Goal: Complete application form

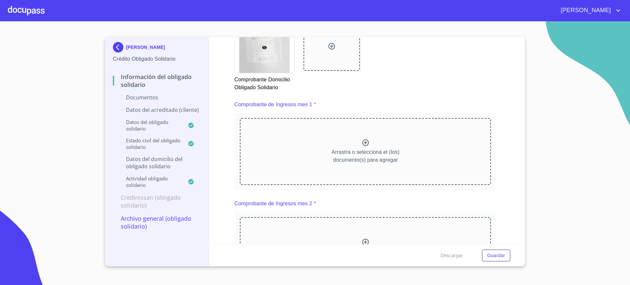
scroll to position [674, 0]
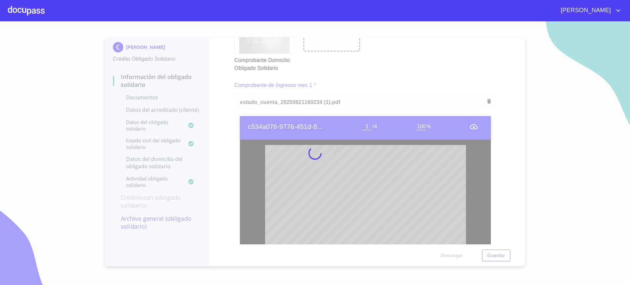
click at [422, 88] on div "Comprobante de Ingresos mes 1 *" at bounding box center [365, 85] width 262 height 16
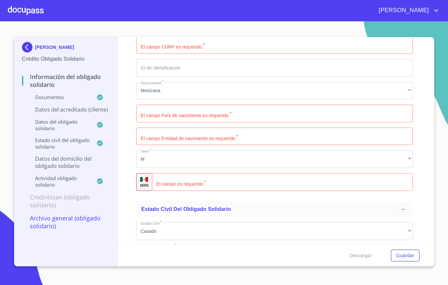
scroll to position [1653, 0]
type input "a"
type input "AGUIAR"
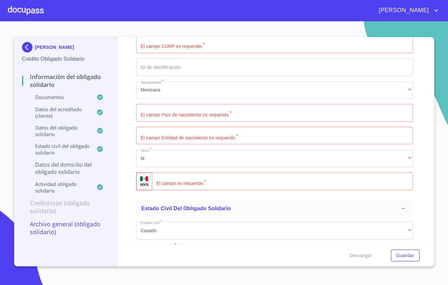
type input "[PERSON_NAME]"
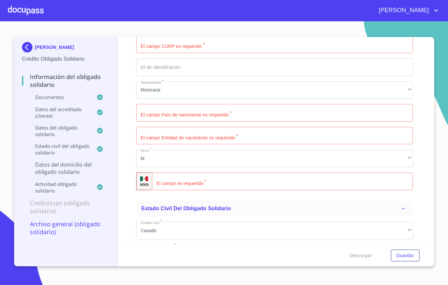
type input "[PERSON_NAME]"
type input "R"
type input "ROJAS"
type input "DIEGO"
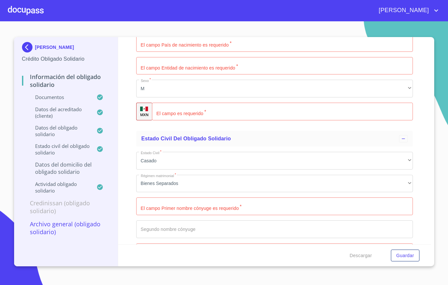
scroll to position [1724, 0]
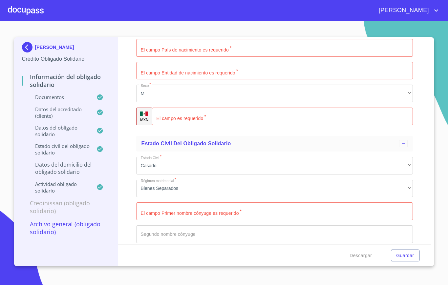
type input "2_"
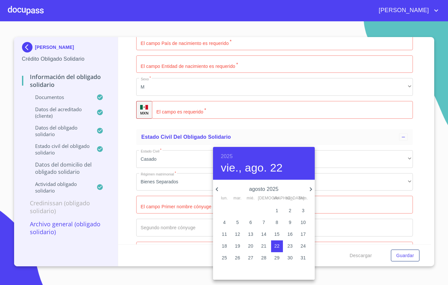
click at [226, 154] on h6 "2025" at bounding box center [227, 156] width 12 height 9
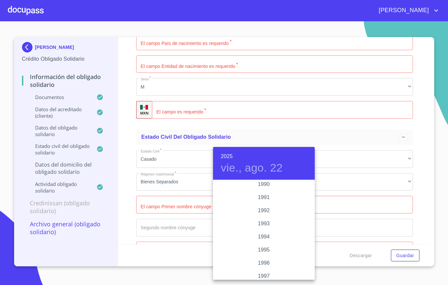
scroll to position [880, 0]
click at [265, 227] on div "1995" at bounding box center [264, 226] width 102 height 13
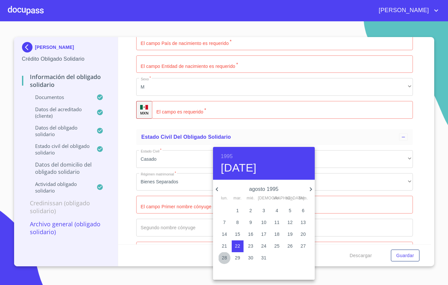
click at [219, 257] on span "28" at bounding box center [225, 258] width 12 height 7
type input "[DATE]"
click at [159, 190] on div at bounding box center [224, 142] width 448 height 285
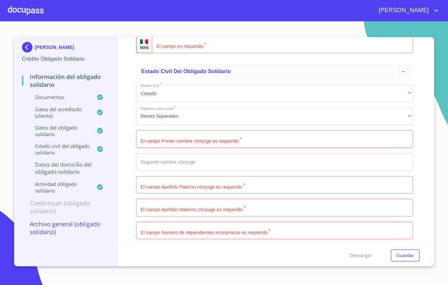
scroll to position [1792, 0]
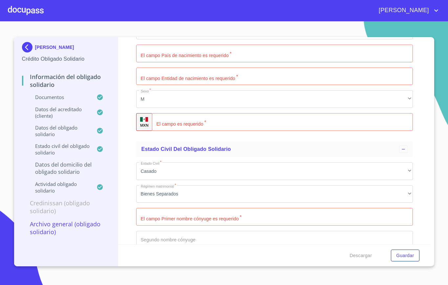
scroll to position [1712, 0]
type input "H"
type input "I"
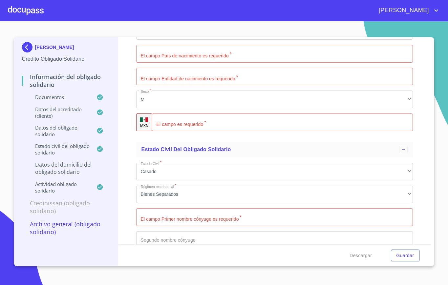
type input "[PERSON_NAME]"
type input "DELGADILLO"
type input "[PERSON_NAME]"
type input "T"
type input "ITZEL"
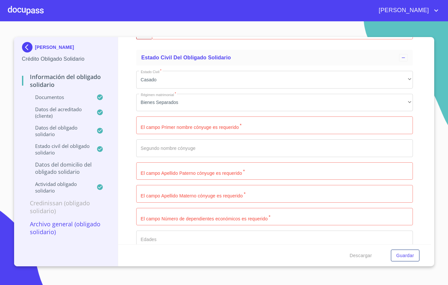
scroll to position [1822, 0]
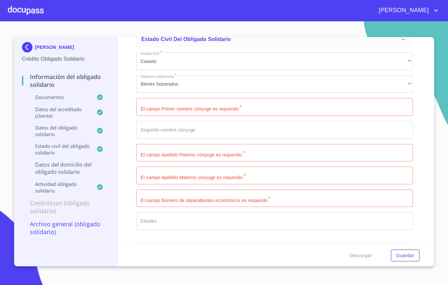
type input "[PERSON_NAME]"
type input "ROJAS"
type input "DIEGO"
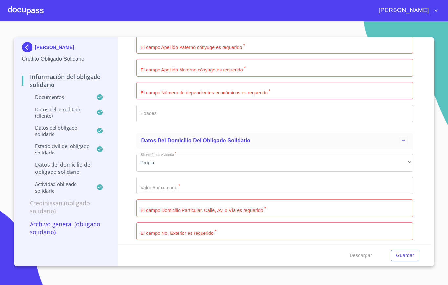
scroll to position [1930, 0]
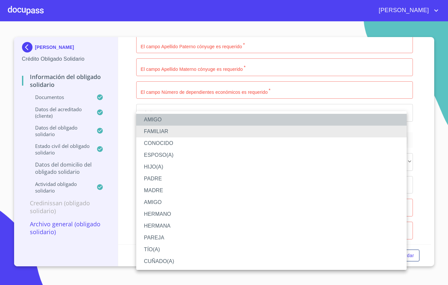
click at [180, 122] on li "AMIGO" at bounding box center [271, 120] width 270 height 12
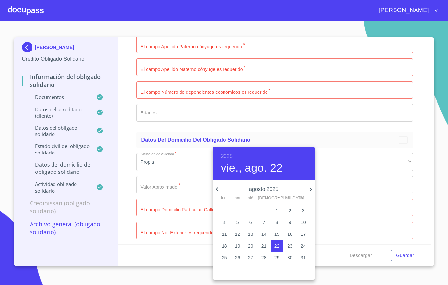
click at [230, 155] on h6 "2025" at bounding box center [227, 156] width 12 height 9
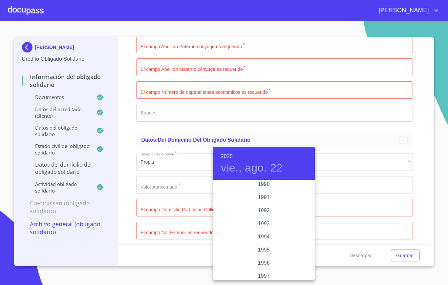
scroll to position [860, 0]
click at [263, 243] on div "1995" at bounding box center [264, 246] width 102 height 13
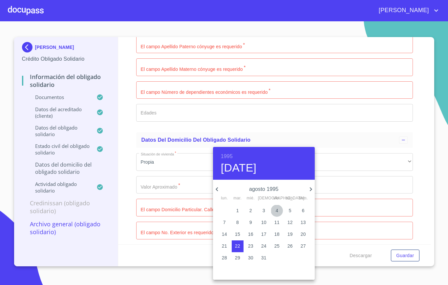
click at [279, 213] on span "4" at bounding box center [277, 210] width 12 height 7
type input "[DATE]"
click at [226, 259] on p "28" at bounding box center [224, 258] width 5 height 7
type input "[DATE]"
click at [226, 259] on p "28" at bounding box center [224, 258] width 5 height 7
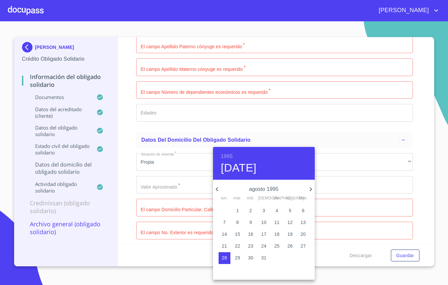
click at [160, 156] on div at bounding box center [224, 142] width 448 height 285
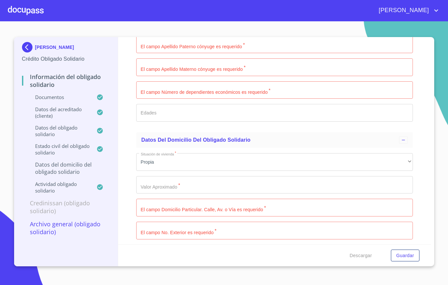
type input "J"
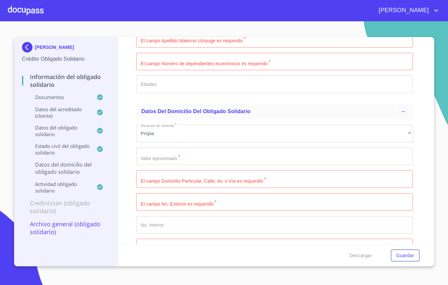
scroll to position [1960, 0]
type input "HERD950828LK3"
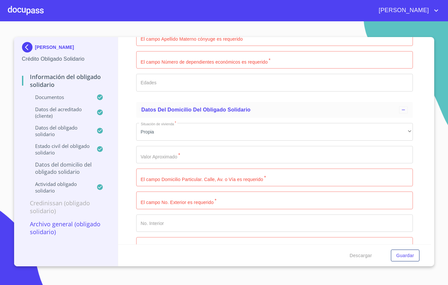
type input "HERD950828HQTRJG03"
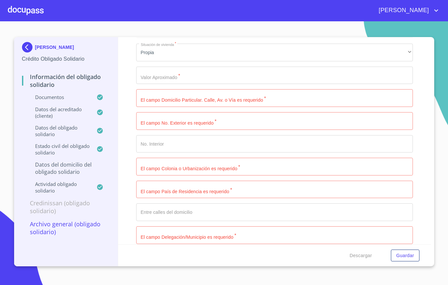
scroll to position [2042, 0]
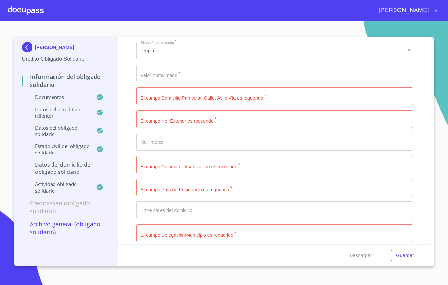
type input "1965461675"
type input "[GEOGRAPHIC_DATA]"
type input "J"
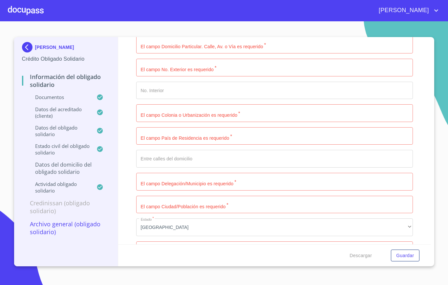
scroll to position [2101, 0]
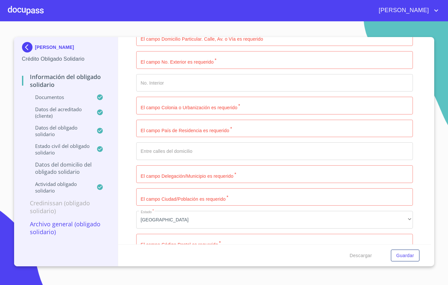
type input "[GEOGRAPHIC_DATA]"
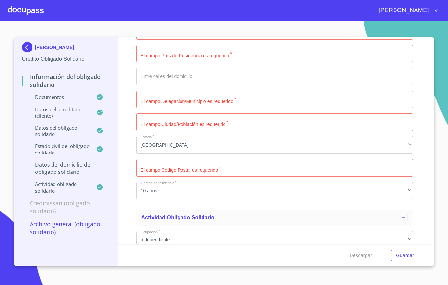
scroll to position [2177, 0]
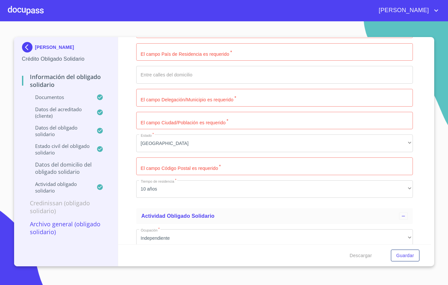
type input "[PHONE_NUMBER]"
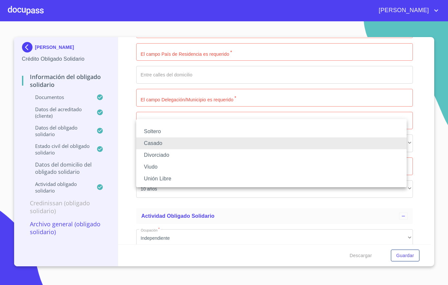
click at [163, 129] on li "Soltero" at bounding box center [271, 132] width 270 height 12
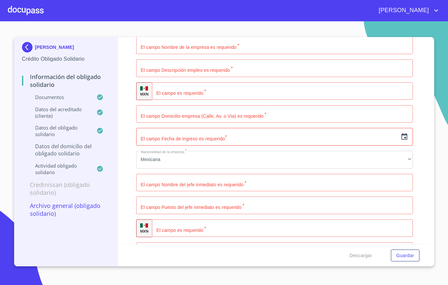
scroll to position [2245, 0]
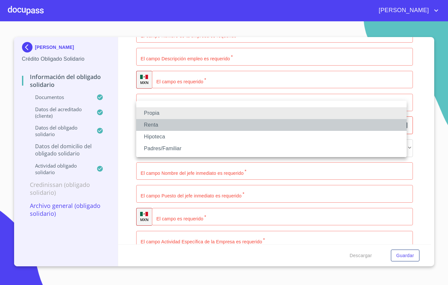
click at [165, 127] on li "Renta" at bounding box center [271, 125] width 270 height 12
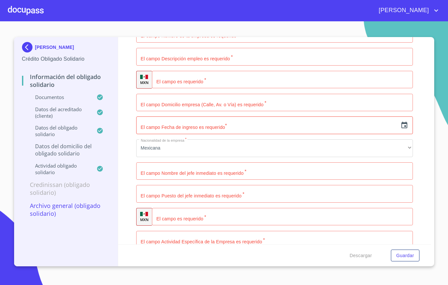
type input "$7,000"
type input "C VIZCAYA"
type input "16"
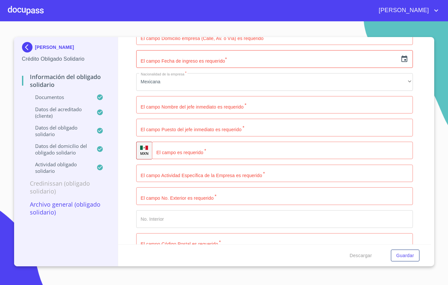
scroll to position [2312, 0]
type input "FRACC [GEOGRAPHIC_DATA]"
type input "[GEOGRAPHIC_DATA]"
type input "."
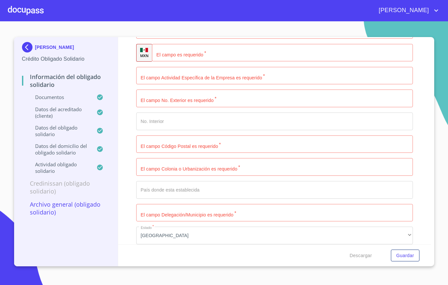
scroll to position [2409, 0]
type input "TLAJOMULCO DE ZUÑIGA"
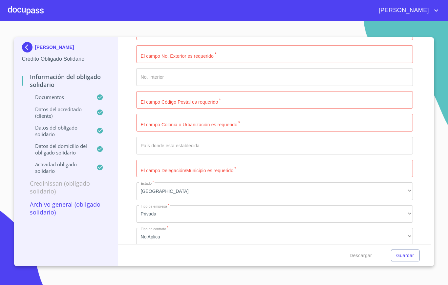
scroll to position [2454, 0]
type input "45645"
click at [419, 166] on div "Información del Obligado Solidario Documentos Documento de identificación Oblig…" at bounding box center [274, 140] width 313 height 207
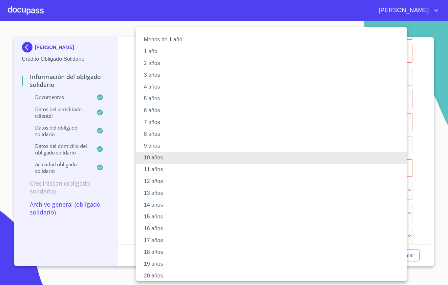
click at [164, 150] on li "9 años" at bounding box center [274, 146] width 277 height 12
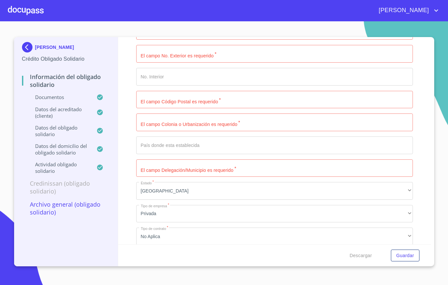
click at [133, 155] on div "Información del Obligado Solidario Documentos Documento de identificación Oblig…" at bounding box center [274, 140] width 313 height 207
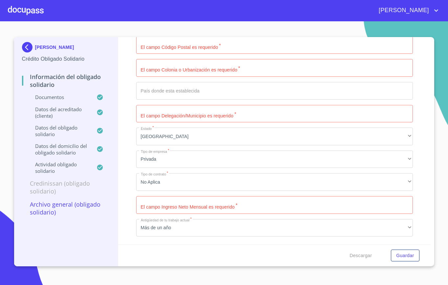
scroll to position [2512, 0]
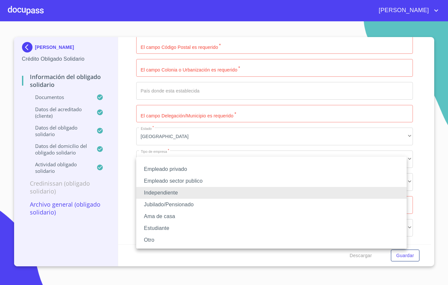
click at [165, 172] on li "Empleado privado" at bounding box center [271, 169] width 270 height 12
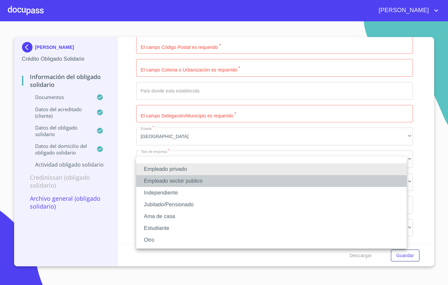
click at [198, 182] on li "Empleado sector publico" at bounding box center [271, 181] width 270 height 12
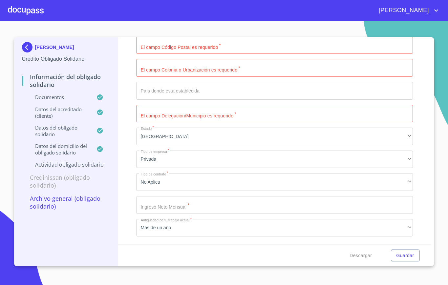
type input "E"
type input "IPEJAL"
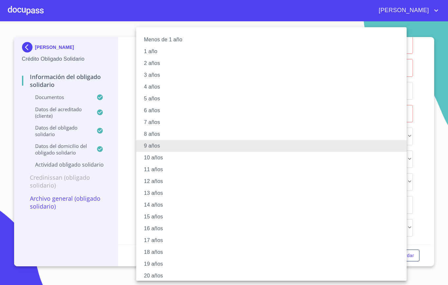
click at [157, 66] on li "2 años" at bounding box center [274, 63] width 277 height 12
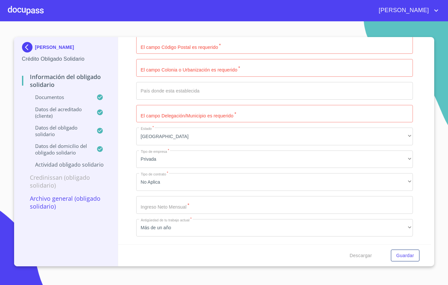
type input "M"
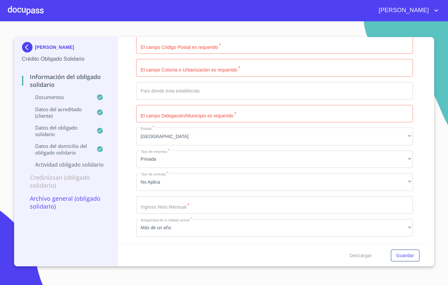
type input "J"
type input "P"
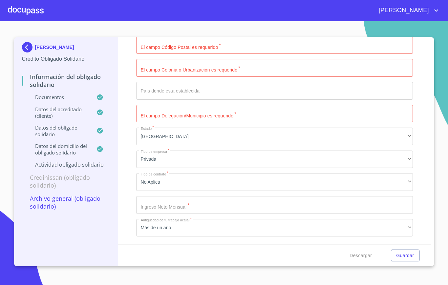
type input "MEDICO CIRUJANO PARTERO"
type input "[PHONE_NUMBER]"
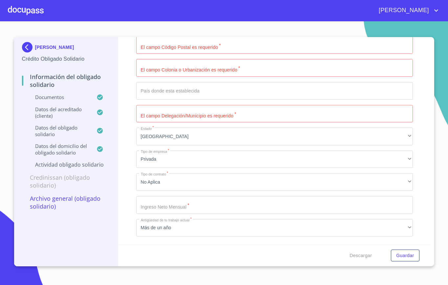
type input "AV. MAGISTERIO No. 115"
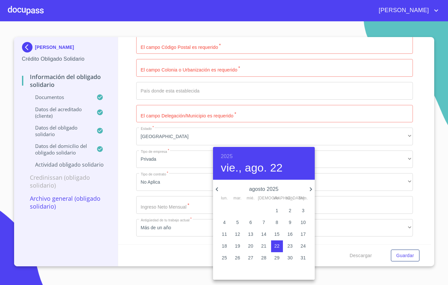
click at [227, 156] on h6 "2025" at bounding box center [227, 156] width 12 height 9
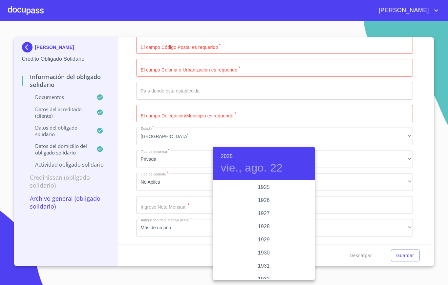
scroll to position [1274, 0]
click at [263, 199] on div "2023" at bounding box center [264, 200] width 102 height 13
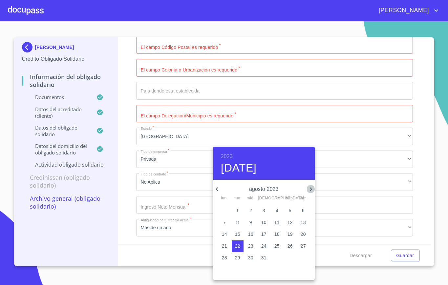
click at [309, 187] on icon "button" at bounding box center [311, 189] width 8 height 8
click at [277, 210] on p "1" at bounding box center [277, 210] width 3 height 7
type input "[DATE]"
click at [169, 194] on div at bounding box center [224, 142] width 448 height 285
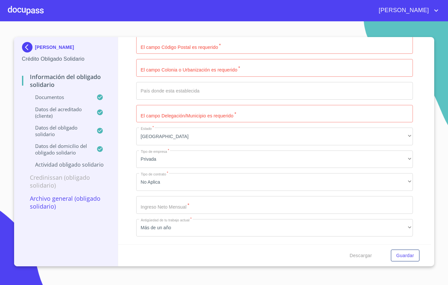
type input "j"
type input "J"
type input "[PERSON_NAME]"
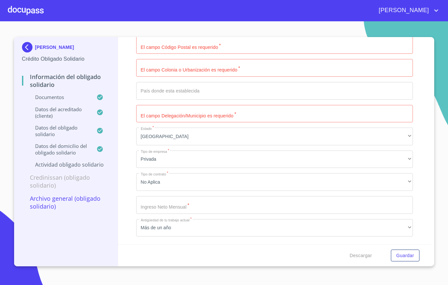
type input "COORDINADOR MEDICO"
type input "[PHONE_NUMBER]"
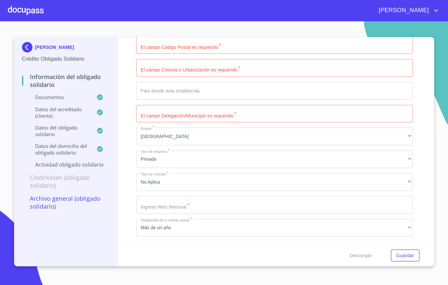
type input "INSTITUTO DE PENSIONES DEL ESADO DE [GEOGRAPHIC_DATA]"
type input "."
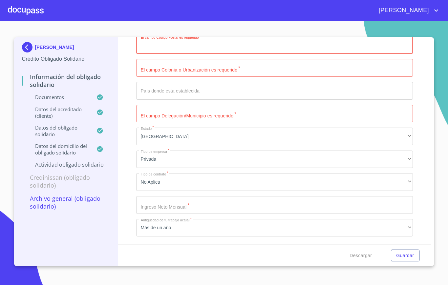
click at [193, 54] on input "Documento de identificación Obligado Solidario.   *" at bounding box center [274, 45] width 277 height 18
type input "44266"
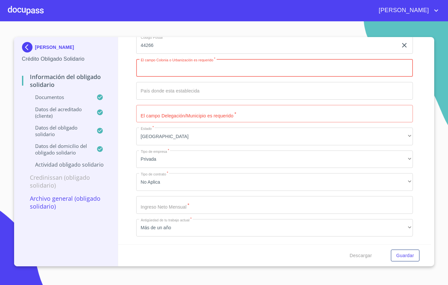
click at [229, 77] on input "Documento de identificación Obligado Solidario.   *" at bounding box center [274, 68] width 277 height 18
type input "OBSERVATORIO"
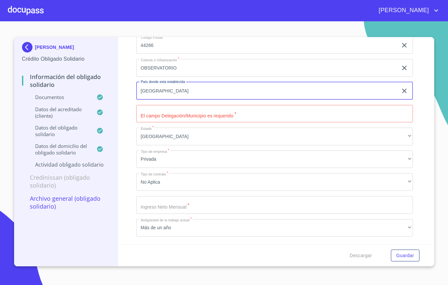
type input "[GEOGRAPHIC_DATA]"
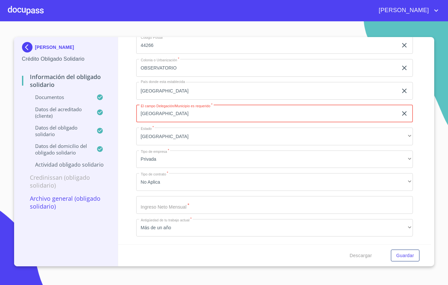
scroll to position [2929, 0]
type input "[GEOGRAPHIC_DATA]"
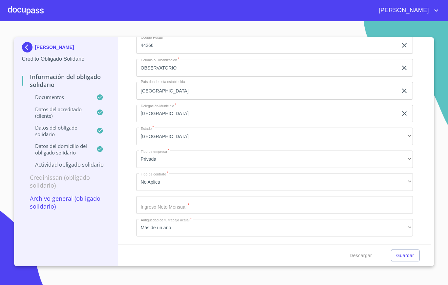
click at [133, 140] on div "Información del Obligado Solidario Documentos Documento de identificación Oblig…" at bounding box center [274, 140] width 313 height 207
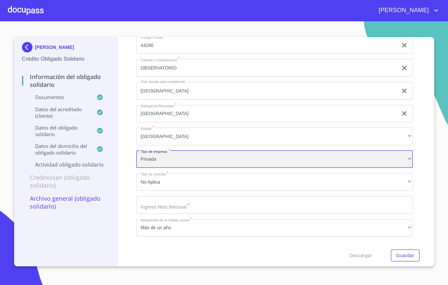
click at [153, 156] on div "Privada" at bounding box center [274, 160] width 277 height 18
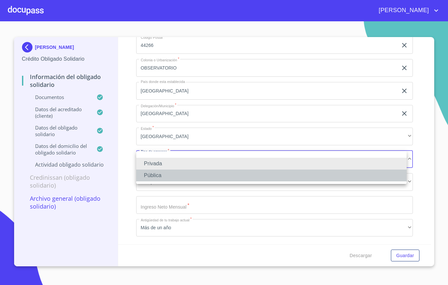
click at [161, 173] on li "Pública" at bounding box center [271, 176] width 270 height 12
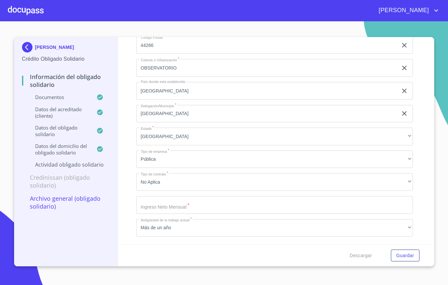
click at [132, 164] on div "Información del Obligado Solidario Documentos Documento de identificación Oblig…" at bounding box center [274, 140] width 313 height 207
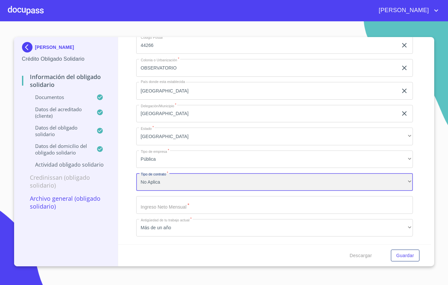
click at [158, 181] on div "No Aplica" at bounding box center [274, 182] width 277 height 18
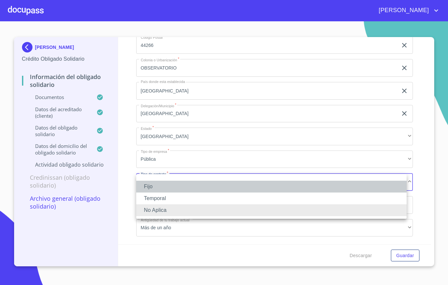
click at [155, 186] on li "Fijo" at bounding box center [271, 187] width 270 height 12
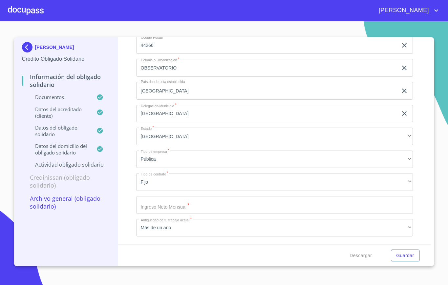
click at [123, 180] on div "Información del Obligado Solidario Documentos Documento de identificación Oblig…" at bounding box center [274, 140] width 313 height 207
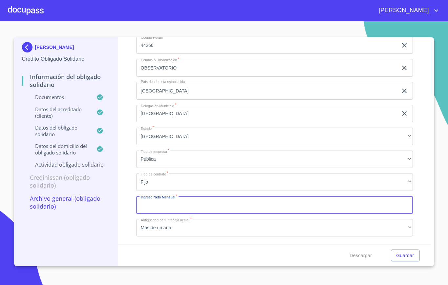
click at [152, 207] on input "Documento de identificación Obligado Solidario.   *" at bounding box center [274, 205] width 277 height 18
type input "32000"
click at [420, 184] on div "Información del Obligado Solidario Documentos Documento de identificación Oblig…" at bounding box center [274, 140] width 313 height 207
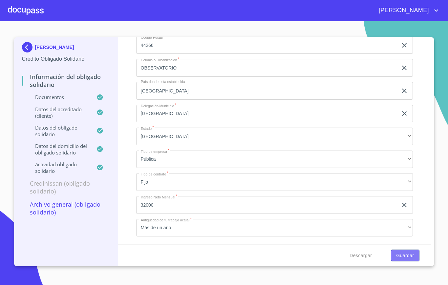
click at [409, 255] on span "Guardar" at bounding box center [405, 256] width 18 height 8
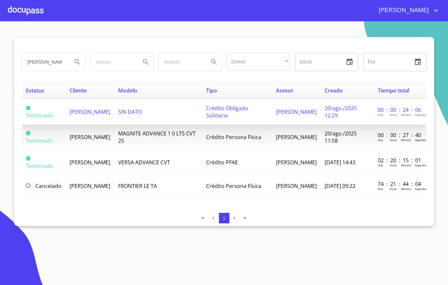
click at [272, 110] on td "Crédito Obligado Solidario" at bounding box center [237, 111] width 70 height 25
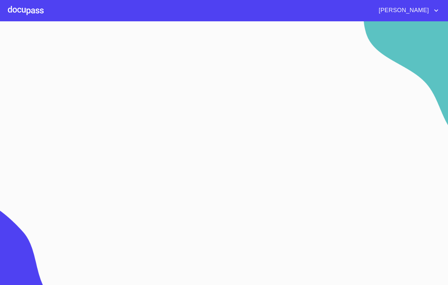
click at [279, 110] on section at bounding box center [224, 153] width 448 height 264
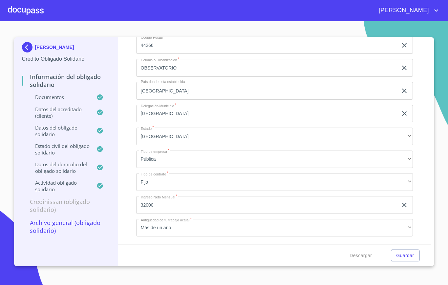
scroll to position [2929, 0]
click at [370, 258] on span "Descargar" at bounding box center [361, 256] width 22 height 8
click at [362, 252] on span "Descargar" at bounding box center [361, 256] width 22 height 8
